Goal: Task Accomplishment & Management: Manage account settings

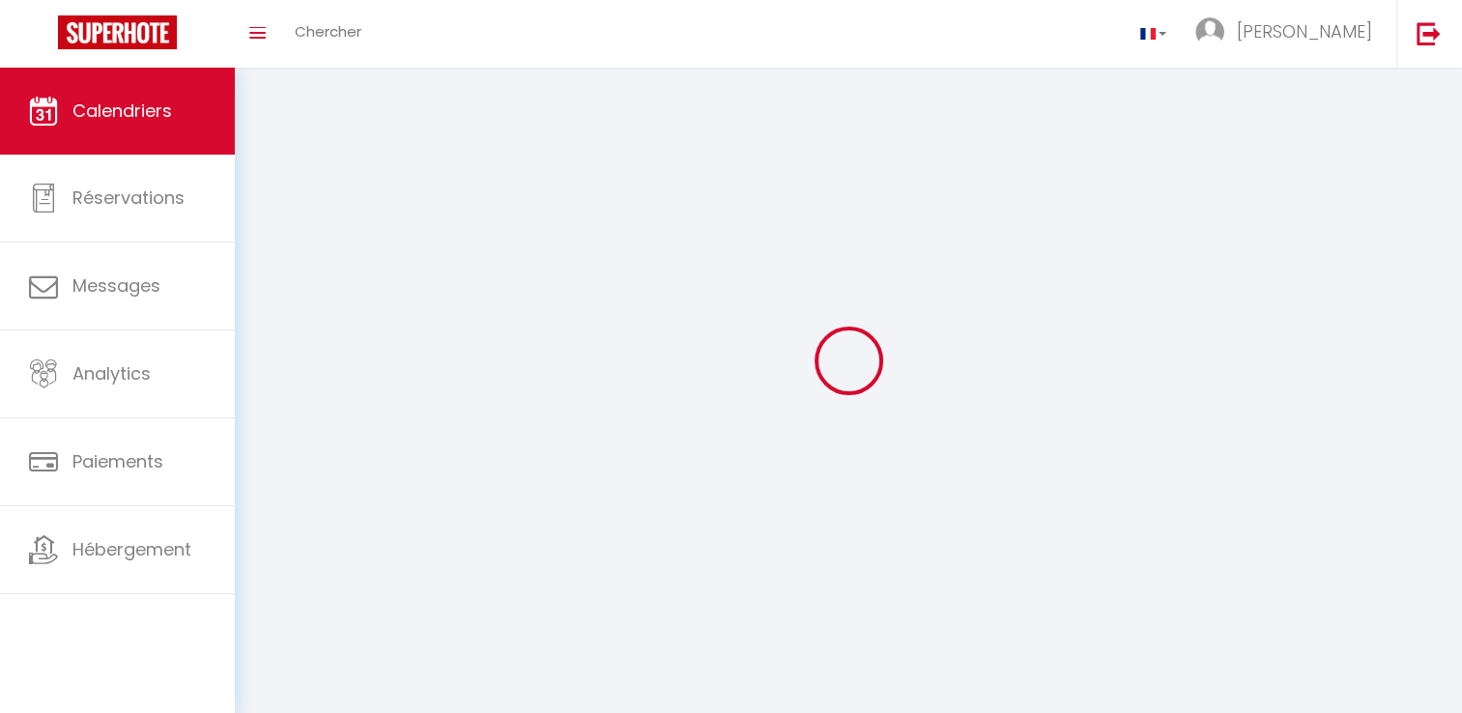
select select
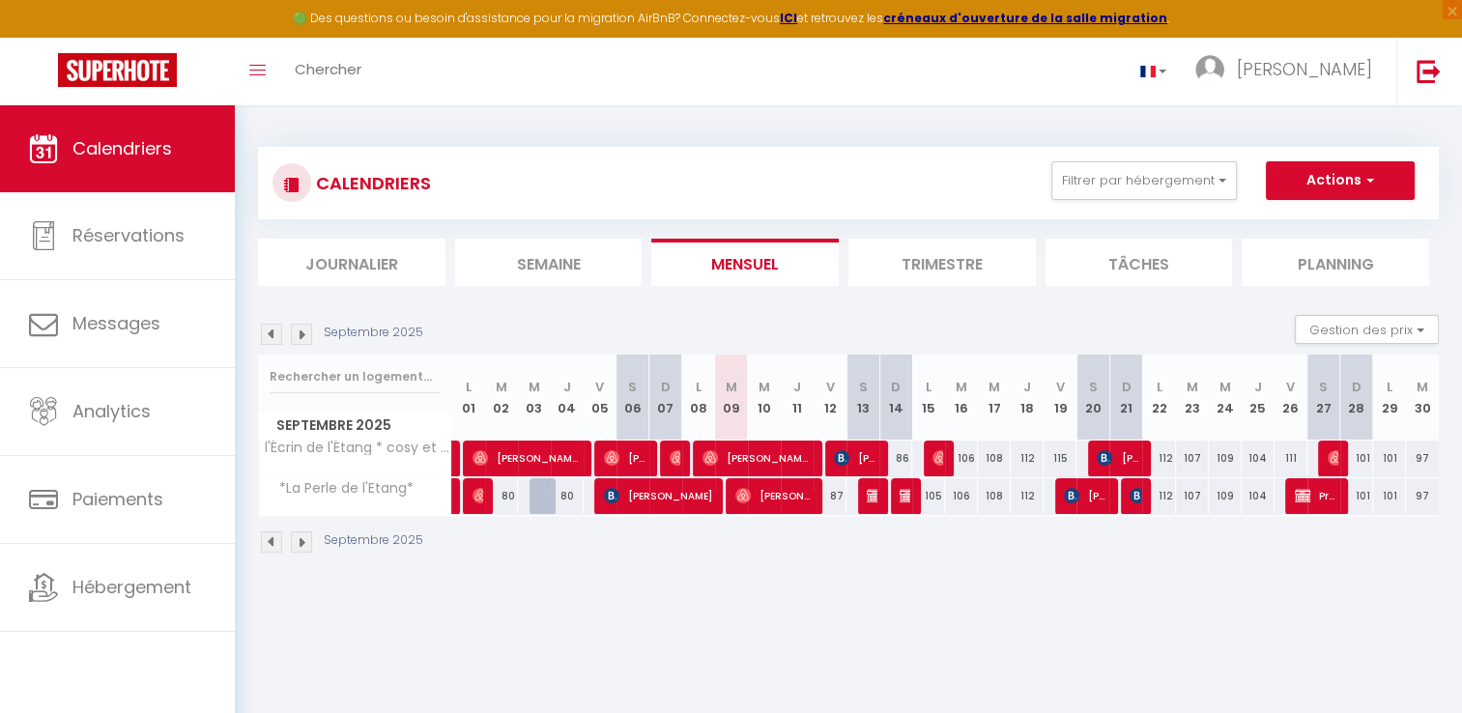
select select
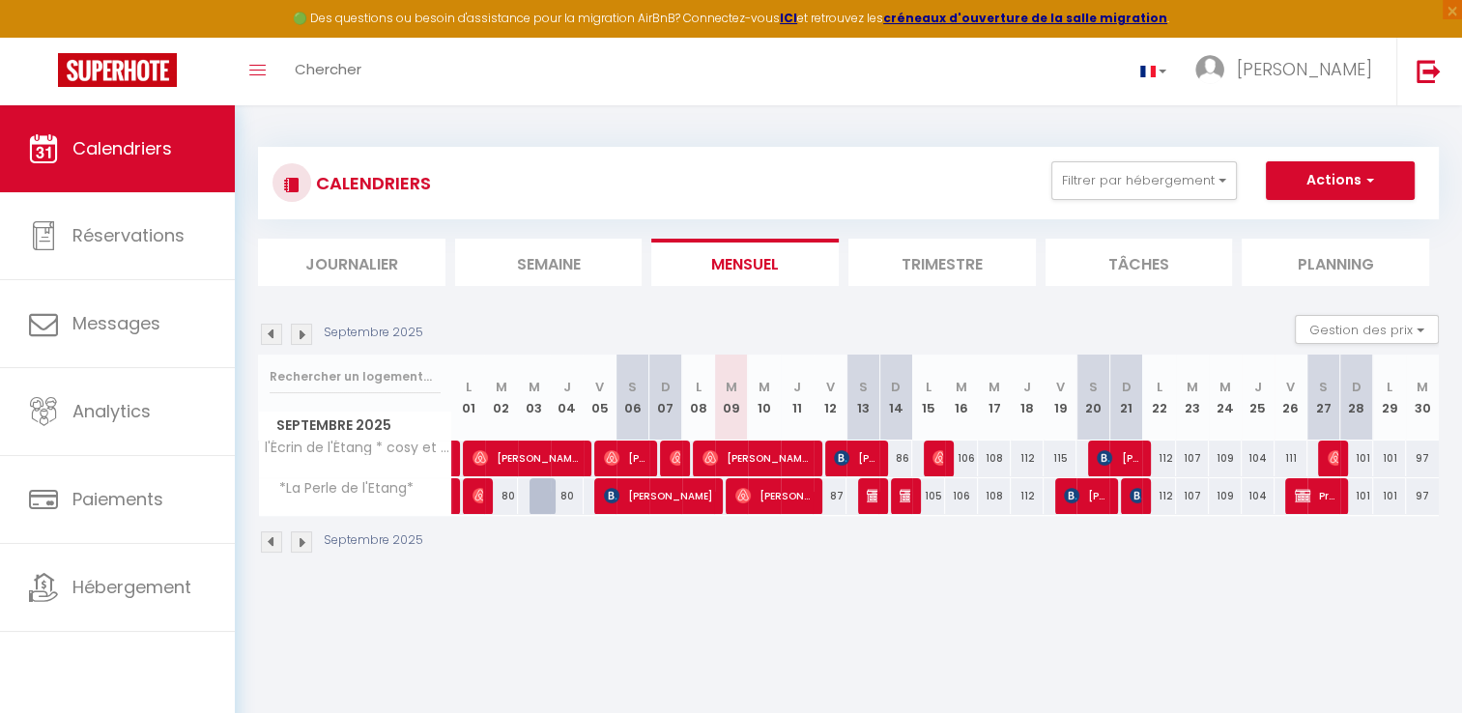
select select
click at [563, 455] on span "[PERSON_NAME] [PERSON_NAME]" at bounding box center [527, 458] width 109 height 37
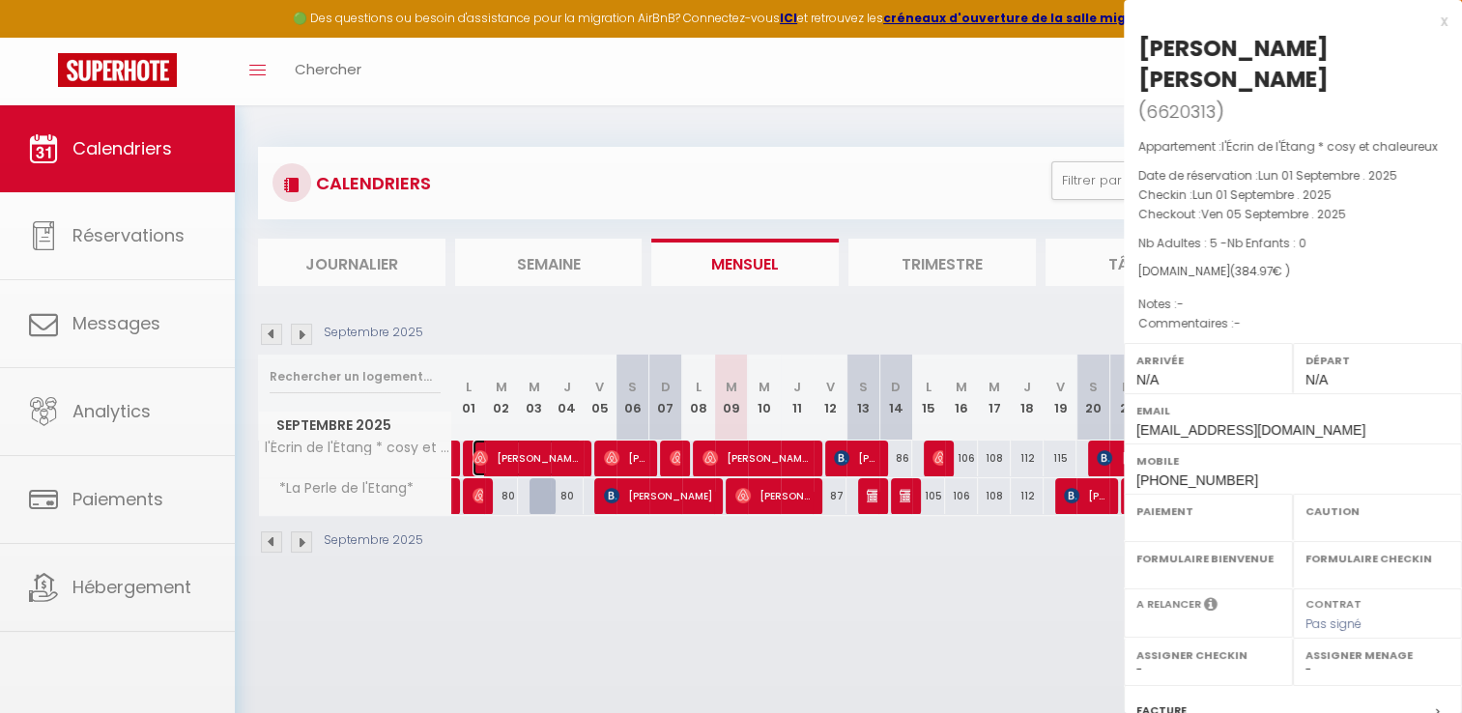
select select "OK"
select select "0"
select select "1"
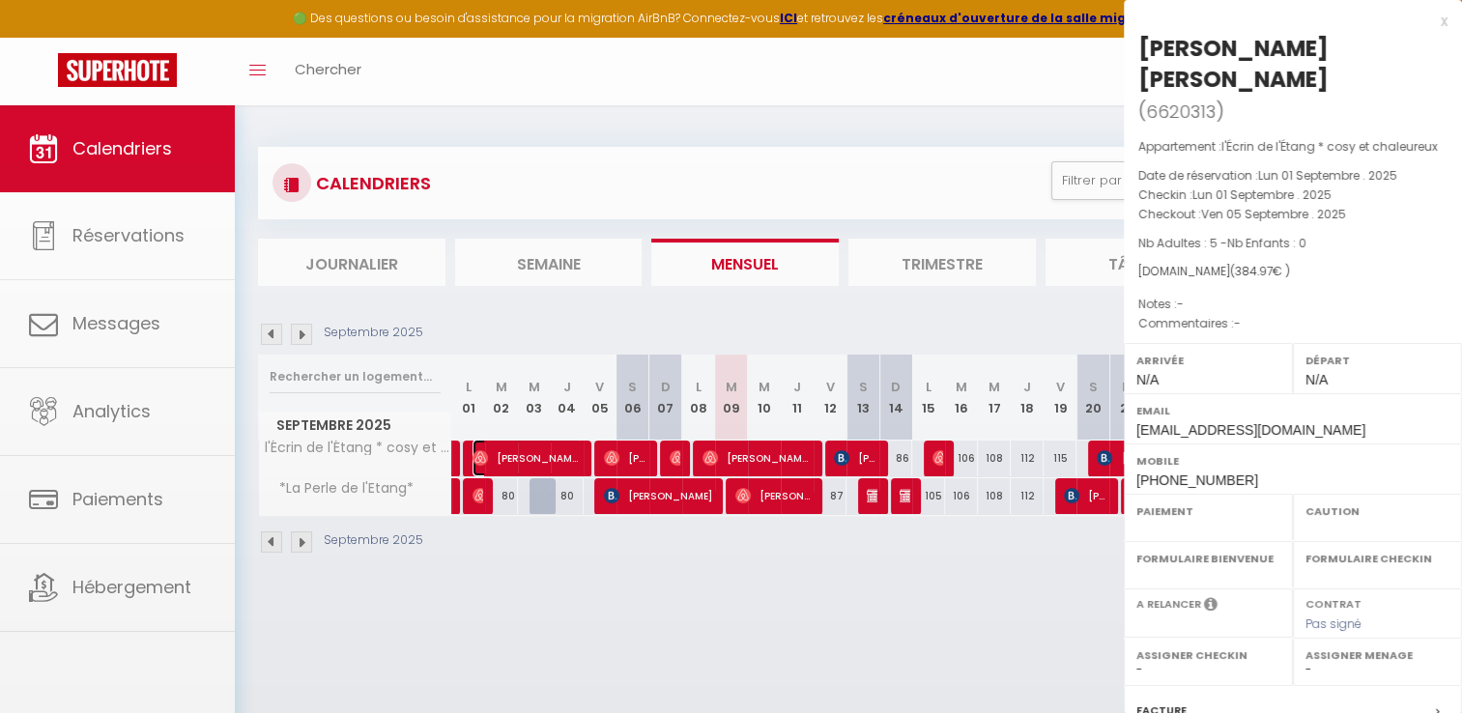
select select
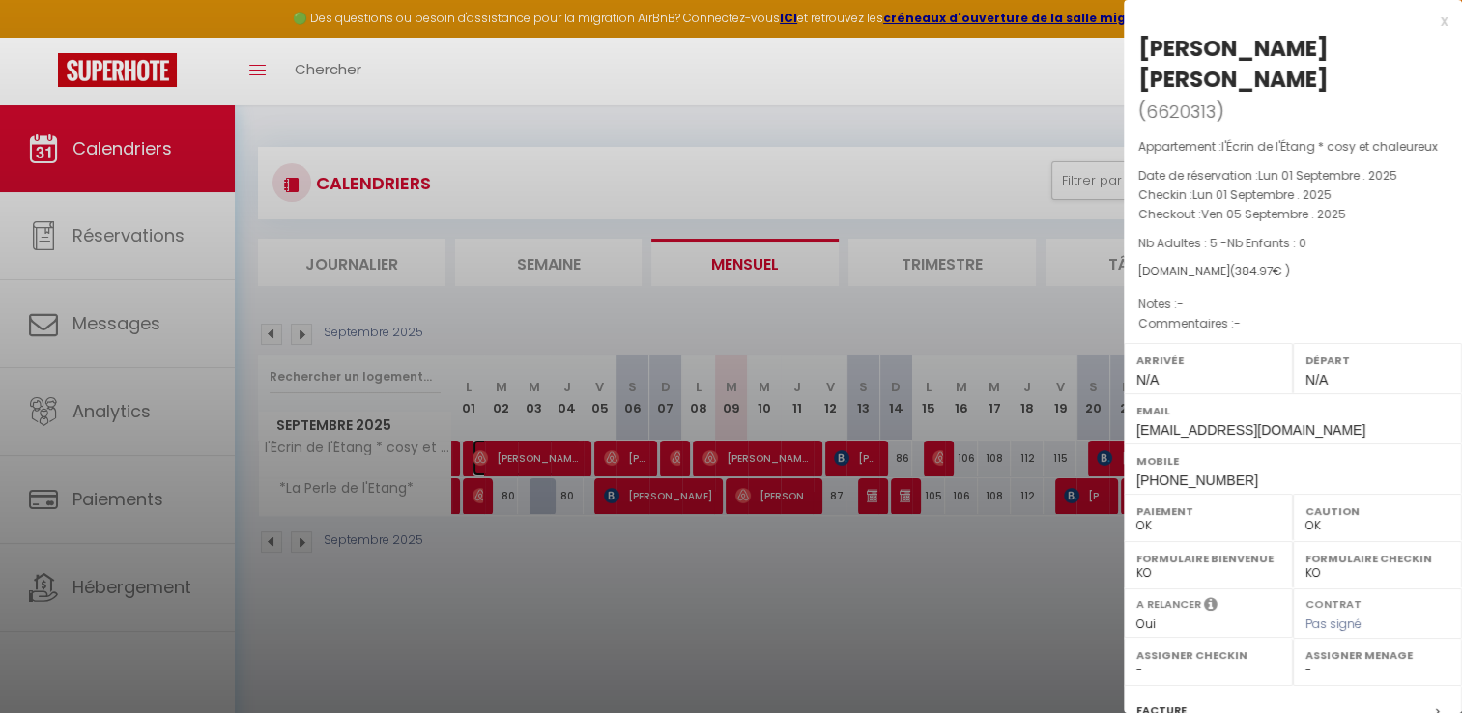
select select "32124"
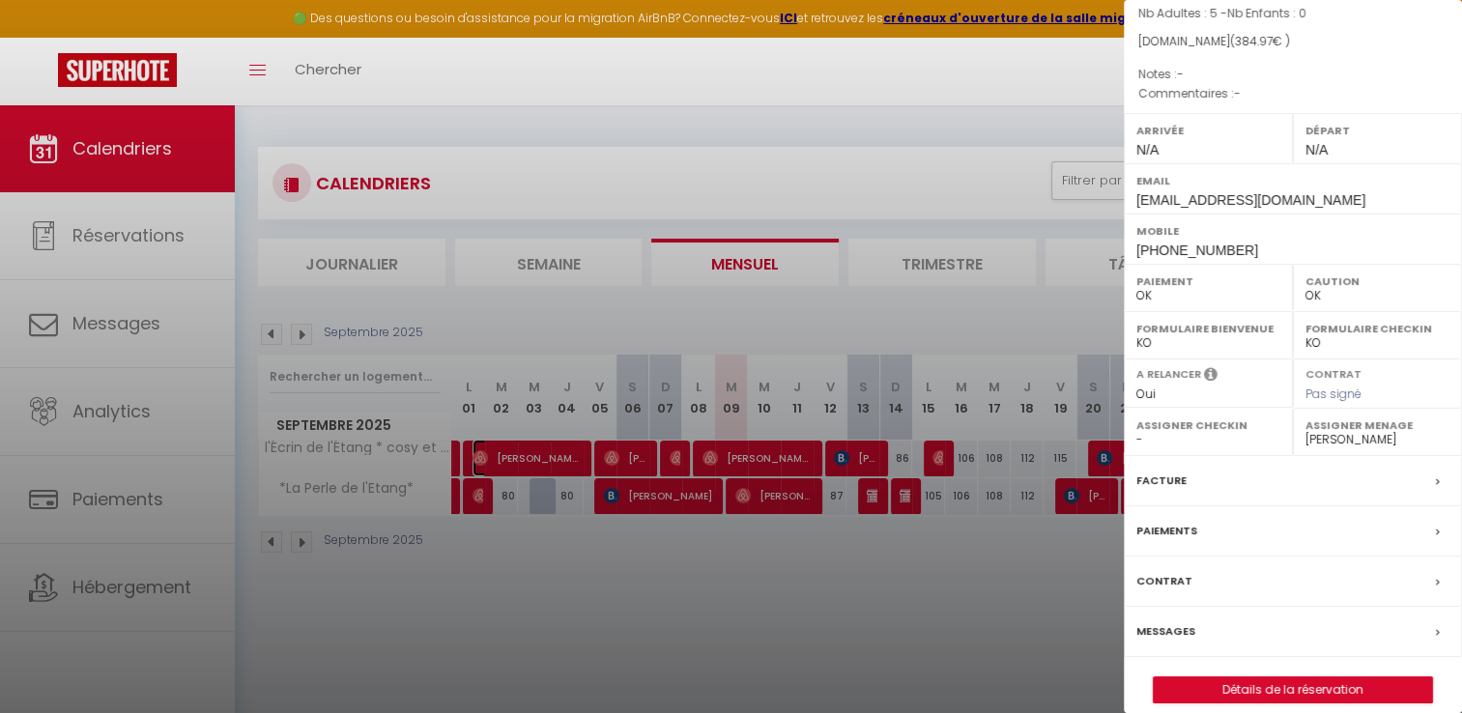
scroll to position [265, 0]
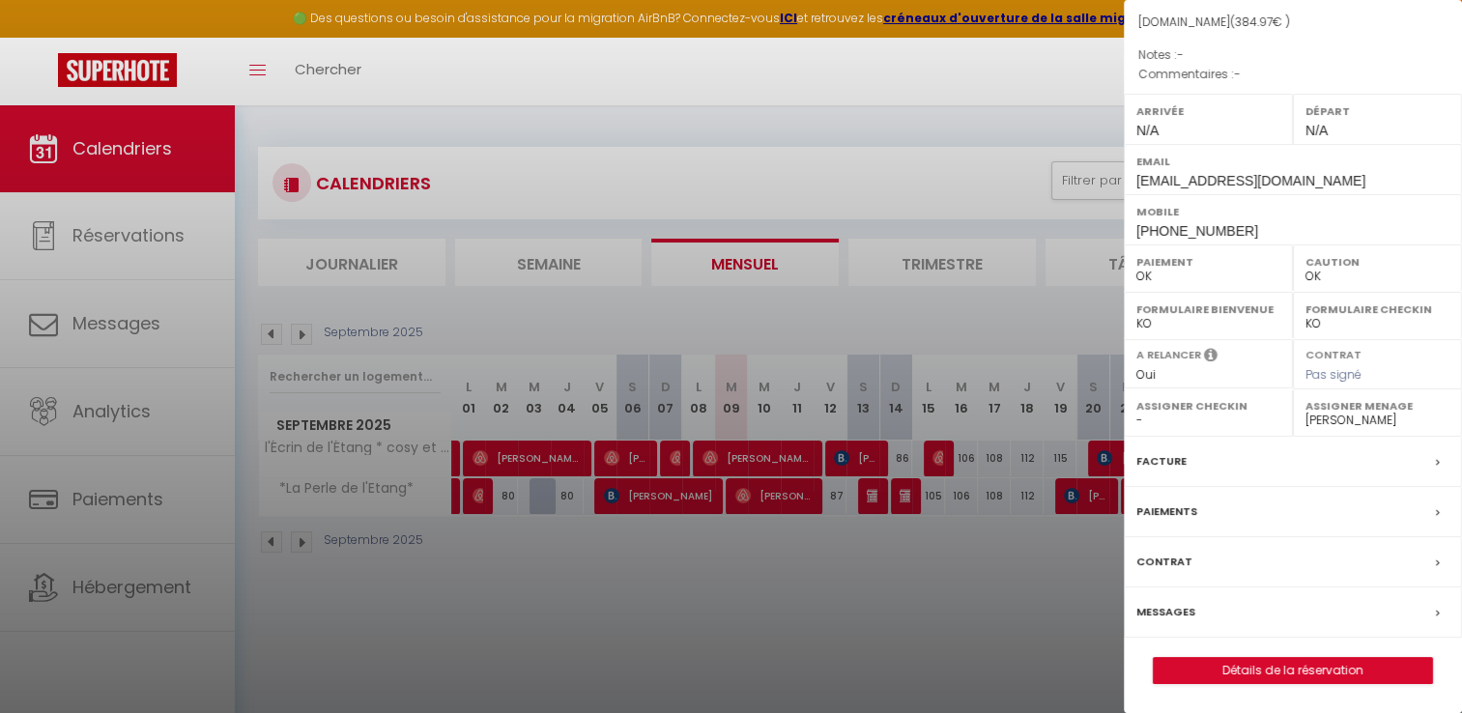
click at [518, 567] on div at bounding box center [731, 356] width 1462 height 713
